Goal: Check status: Check status

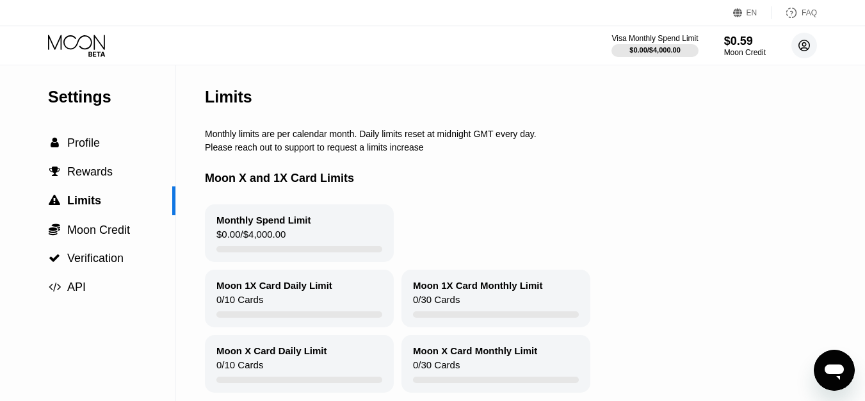
click at [801, 48] on circle at bounding box center [805, 46] width 26 height 26
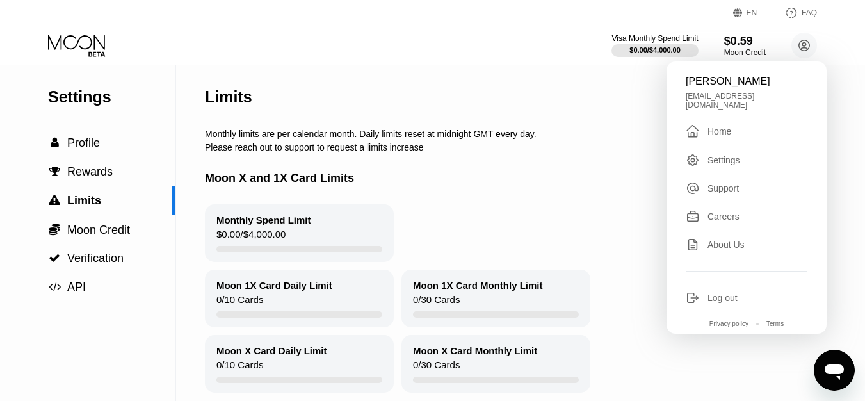
click at [720, 131] on div "Home" at bounding box center [720, 131] width 24 height 10
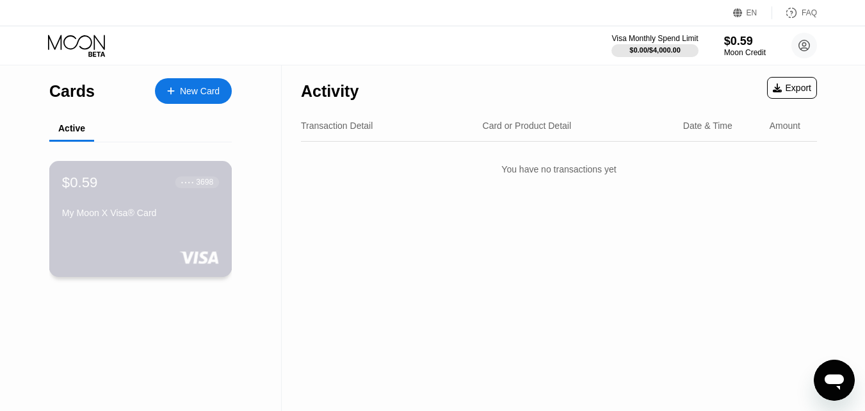
click at [162, 232] on div "$0.59 ● ● ● ● 3698 My Moon X Visa® Card" at bounding box center [140, 219] width 183 height 116
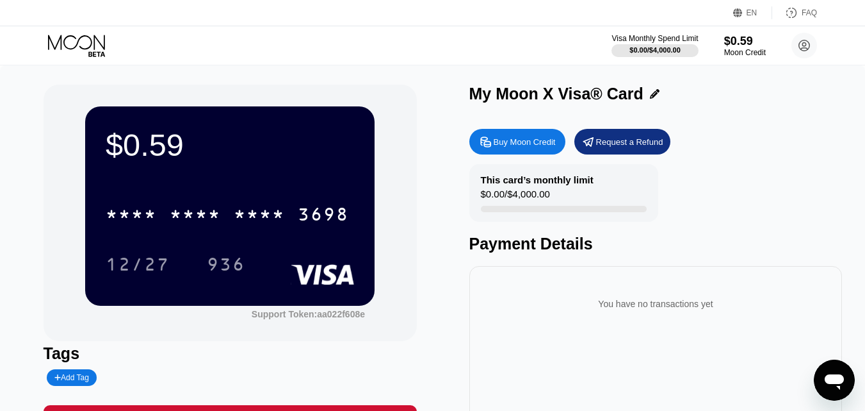
click at [98, 52] on icon at bounding box center [96, 53] width 17 height 5
